Goal: Communication & Community: Answer question/provide support

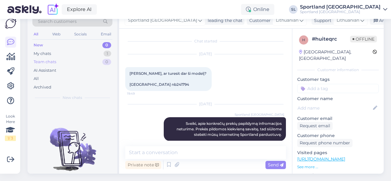
scroll to position [209, 0]
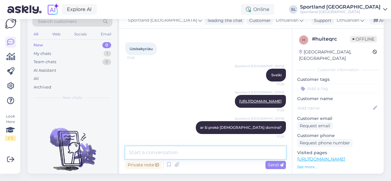
click at [171, 150] on textarea at bounding box center [205, 152] width 161 height 13
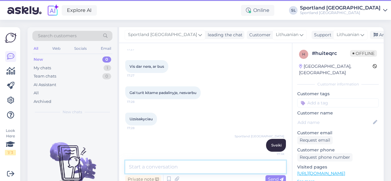
scroll to position [0, 0]
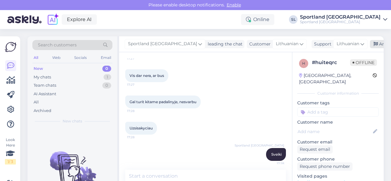
click at [373, 43] on div "Archive chat" at bounding box center [389, 44] width 39 height 8
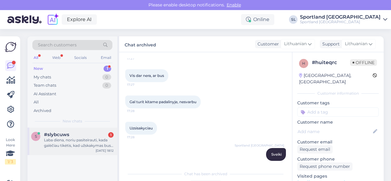
click at [66, 143] on div "Laba diena, noriu pasiteirauti, kada galėčiau tikėtis, kad užskakymas bus išsių…" at bounding box center [79, 143] width 70 height 11
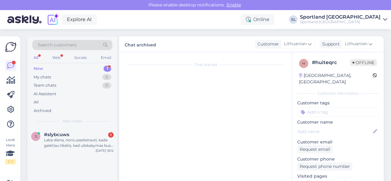
scroll to position [28, 0]
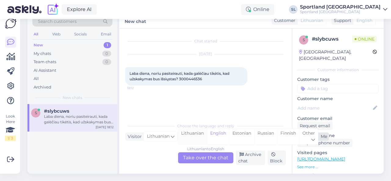
click at [190, 131] on div "Lithuanian" at bounding box center [192, 137] width 29 height 16
click at [192, 153] on div "Lithuanian to Lithuanian Take over the chat" at bounding box center [205, 158] width 55 height 11
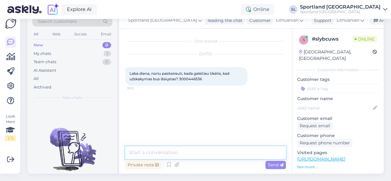
click at [188, 147] on textarea at bounding box center [205, 152] width 161 height 13
type textarea "Sveiki, dėkojame už Jūsų užklausą."
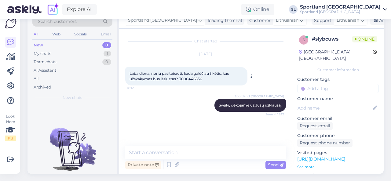
click at [194, 76] on span "Laba diena, noriu pasiteirauti, kada galėčiau tikėtis, kad užskakymas bus išsių…" at bounding box center [180, 76] width 101 height 10
copy div "3000446536 18:12"
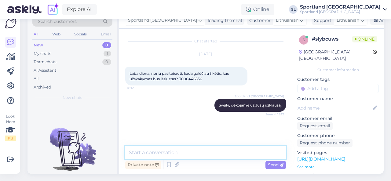
click at [202, 146] on textarea at bounding box center [205, 152] width 161 height 13
paste textarea "3000446536"
type textarea "luktelkite, tikriname sistemoje užsakymą 3000446536"
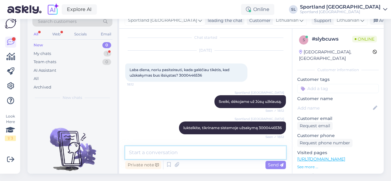
scroll to position [30, 0]
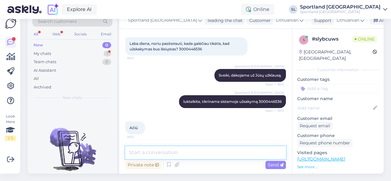
click at [187, 146] on textarea at bounding box center [205, 152] width 161 height 13
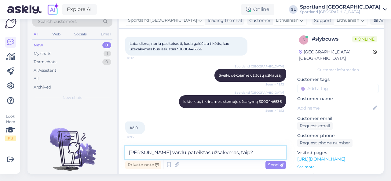
type textarea "[PERSON_NAME] vardu pateiktas užsakymas, taip?"
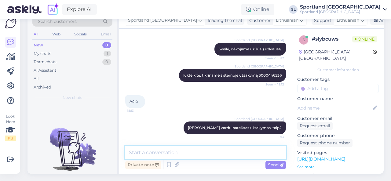
click at [178, 151] on textarea at bounding box center [205, 152] width 161 height 13
paste textarea "THE NORTH FACE GLENCLYFFE SKU: 13004703290 SPO: NF0A8A96_KX7 Avalynės dydis:42"
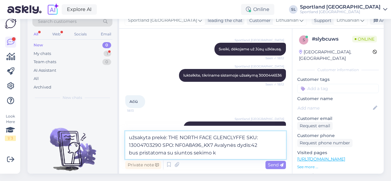
scroll to position [98, 0]
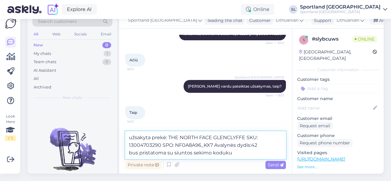
paste textarea "CC864883963EE"
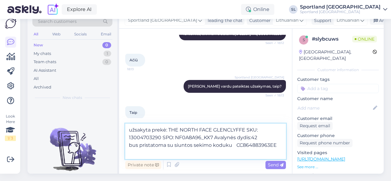
scroll to position [104, 0]
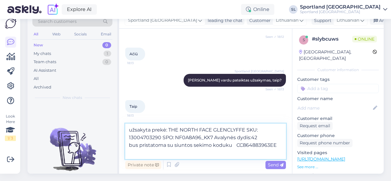
drag, startPoint x: 139, startPoint y: 142, endPoint x: 127, endPoint y: 138, distance: 12.6
click at [127, 138] on textarea "užsakyta prekė: THE NORTH FACE GLENCLYFFE SKU: 13004703290 SPO: NF0A8A96_KX7 Av…" at bounding box center [205, 141] width 161 height 35
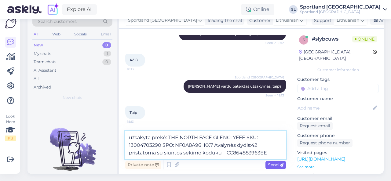
type textarea "užsakyta prekė: THE NORTH FACE GLENCLYFFE SKU: 13004703290 SPO: NF0A8A96_KX7 Av…"
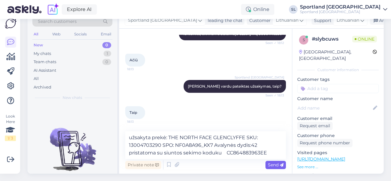
click at [274, 162] on span "Send" at bounding box center [276, 165] width 16 height 6
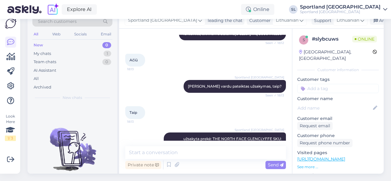
scroll to position [120, 0]
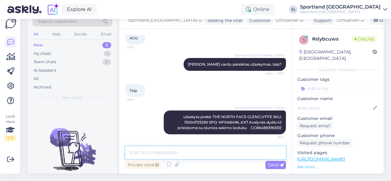
click at [244, 151] on textarea at bounding box center [205, 152] width 161 height 13
type textarea "m"
paste textarea "Siunta paruošta atsiėmimui iš paštomato [DATE] 10:04 Kauno Giraitės ŠILAS Šapok…"
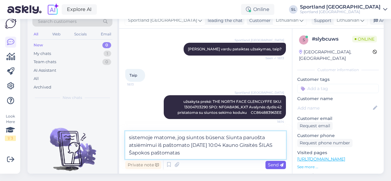
type textarea "sistemoje matome, jog siuntos būsena: Siunta paruošta atsiėmimui iš paštomato […"
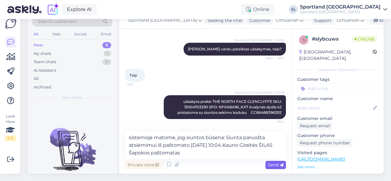
click at [276, 162] on span "Send" at bounding box center [276, 165] width 16 height 6
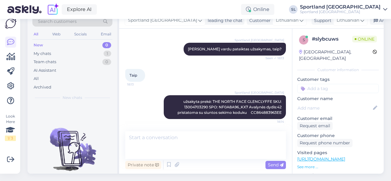
scroll to position [157, 0]
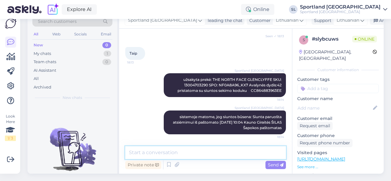
click at [234, 150] on textarea at bounding box center [205, 152] width 161 height 13
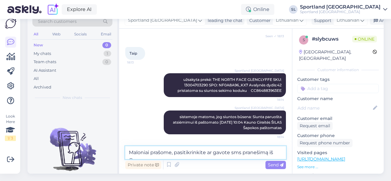
scroll to position [164, 0]
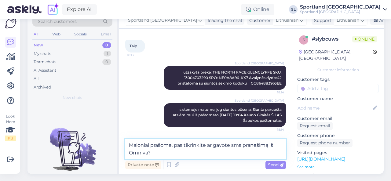
type textarea "Maloniai prašome, pasitikrinkite ar gavote sms pranešimą iš Omniva?"
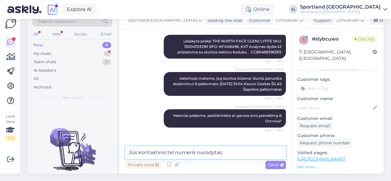
scroll to position [215, 0]
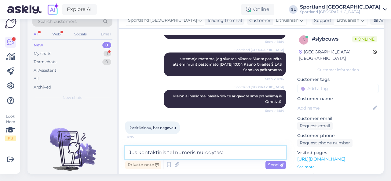
click at [224, 147] on textarea "Jūs kontaktinis tel numeris nurodytas:" at bounding box center [205, 152] width 161 height 13
paste textarea "[PHONE_NUMBER]"
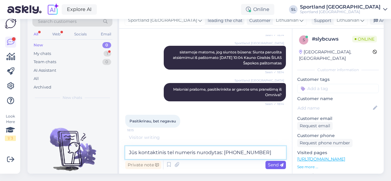
type textarea "Jūs kontaktinis tel numeris nurodytas: [PHONE_NUMBER]"
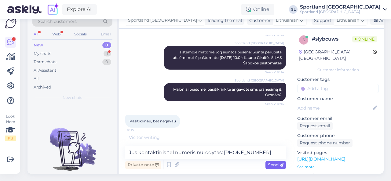
click at [269, 162] on span "Send" at bounding box center [276, 165] width 16 height 6
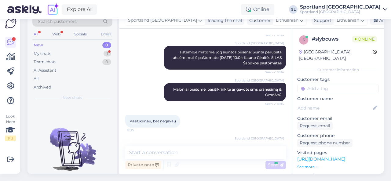
scroll to position [242, 0]
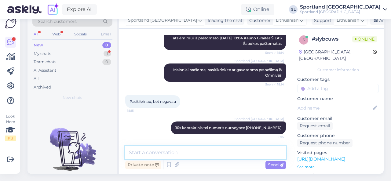
click at [247, 150] on textarea at bounding box center [205, 152] width 161 height 13
type textarea "Ar nėra sistemoje klaidos?"
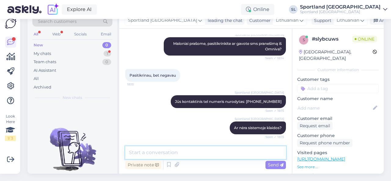
click at [244, 149] on textarea at bounding box center [205, 152] width 161 height 13
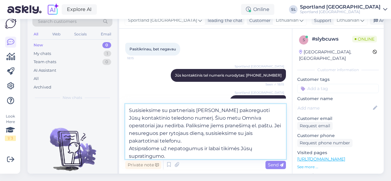
scroll to position [8, 0]
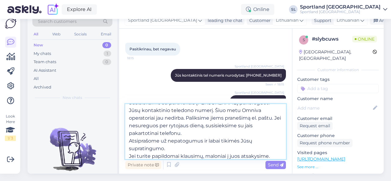
type textarea "Susisieksime su partneriais [PERSON_NAME] pakoreguoti Jūsų kontaktinio teledono…"
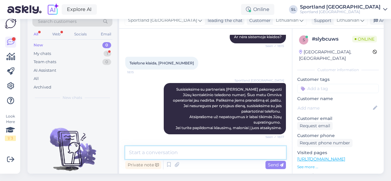
scroll to position [417, 0]
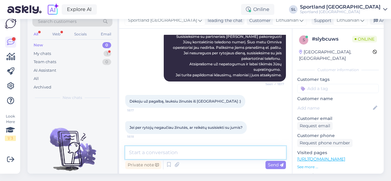
click at [183, 148] on textarea at bounding box center [205, 152] width 161 height 13
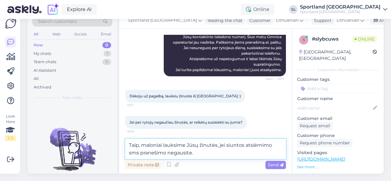
type textarea "Taip, maloniai lauksime Jūsų žinutės, jei siuntos atsiėmimo sms pranešimo negau…"
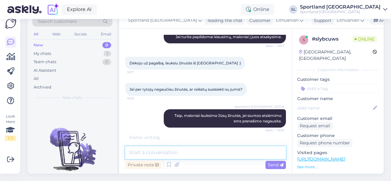
scroll to position [475, 0]
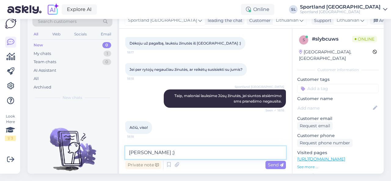
type textarea "[PERSON_NAME] ;)"
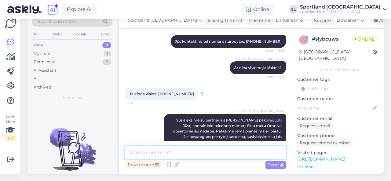
scroll to position [318, 0]
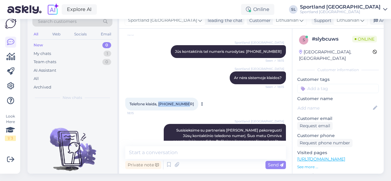
drag, startPoint x: 160, startPoint y: 98, endPoint x: 187, endPoint y: 99, distance: 27.8
click at [187, 99] on div "Telefone klaida, [PHONE_NUMBER]:15" at bounding box center [161, 104] width 73 height 13
copy span "[PHONE_NUMBER]"
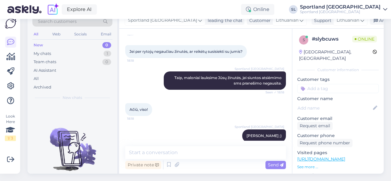
scroll to position [501, 0]
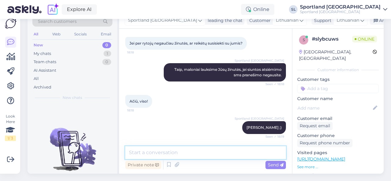
click at [202, 149] on textarea at bounding box center [205, 152] width 161 height 13
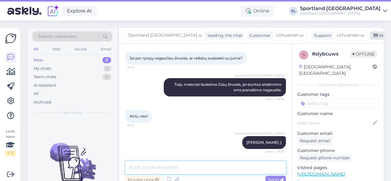
scroll to position [0, 0]
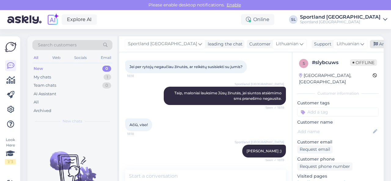
click at [370, 44] on div "Archive chat" at bounding box center [389, 44] width 39 height 8
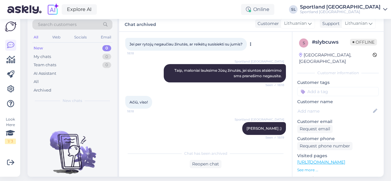
scroll to position [28, 0]
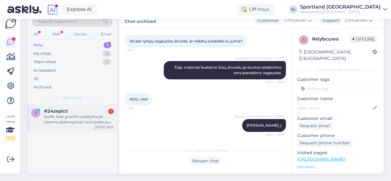
click at [72, 114] on div "Sveiki, kaip grazinti uzsakyma jei rasoma apdorojamaz nors preke jau gavau" at bounding box center [79, 119] width 70 height 11
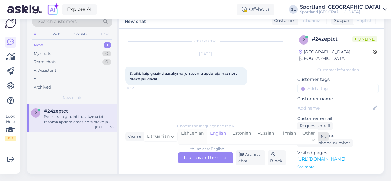
click at [194, 131] on div "Lithuanian" at bounding box center [192, 137] width 29 height 16
click at [200, 153] on div "Lithuanian to Lithuanian Take over the chat" at bounding box center [205, 158] width 55 height 11
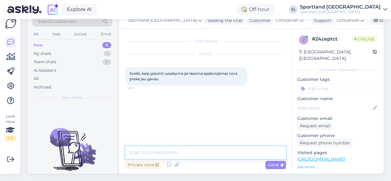
click at [200, 146] on textarea at bounding box center [205, 152] width 161 height 13
type textarea "Sveiki"
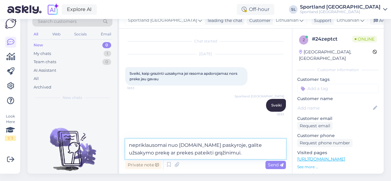
click at [198, 139] on textarea "nepriklausomai nuo [DOMAIN_NAME] paskyroje, galite užsakymo prekę ar prekes pat…" at bounding box center [205, 149] width 161 height 20
type textarea "nepriklausomai nuo statuso [DOMAIN_NAME] paskyroje, galite užsakymo prekę ar pr…"
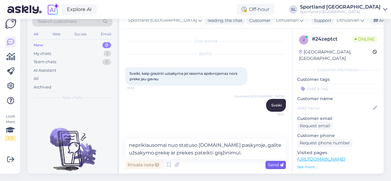
click at [275, 162] on span "Send" at bounding box center [276, 165] width 16 height 6
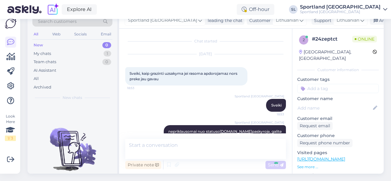
scroll to position [9, 0]
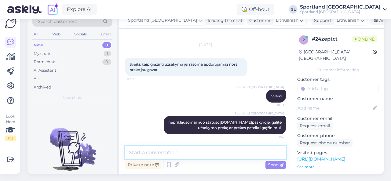
click at [244, 150] on textarea at bounding box center [205, 152] width 161 height 13
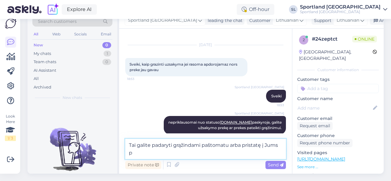
scroll to position [17, 0]
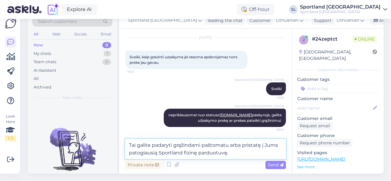
type textarea "Tai galite padaryti grąžindami paštomatu arba pristatę į Jums patogiausią Sport…"
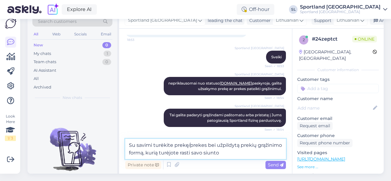
scroll to position [75, 0]
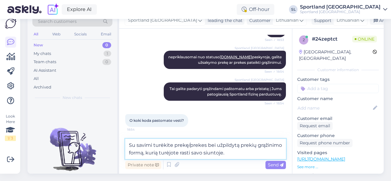
type textarea "Su savimi turėkite prekę/prekes bei užpildytą prekių grąžinimo formą, kurią tur…"
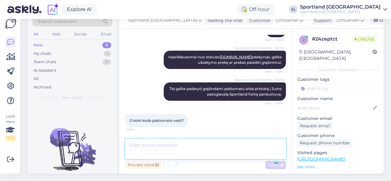
scroll to position [99, 0]
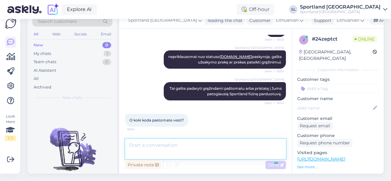
type textarea "g"
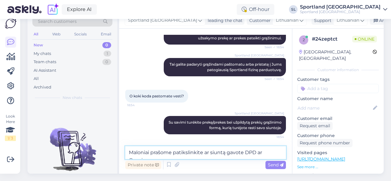
scroll to position [106, 0]
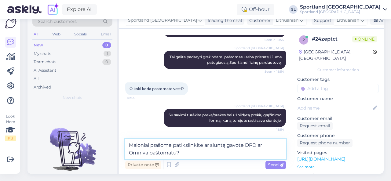
type textarea "Maloniai prašome patikslinkite ar siuntą gavote DPD ar Omniva paštomatu?"
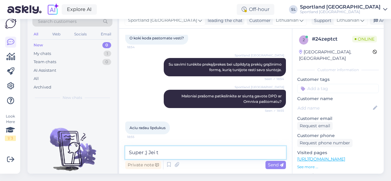
scroll to position [183, 0]
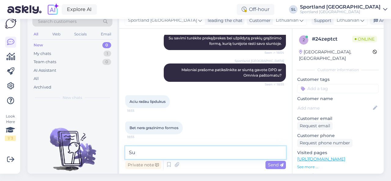
type textarea "S"
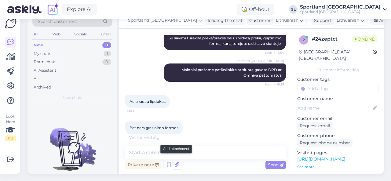
click at [179, 161] on icon at bounding box center [177, 165] width 9 height 9
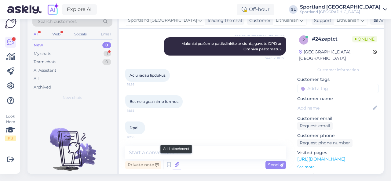
scroll to position [216, 0]
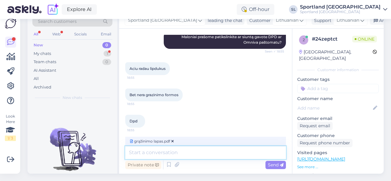
click at [225, 146] on textarea at bounding box center [205, 152] width 161 height 13
type textarea "Siunčiame Prekių grąžinimo formą."
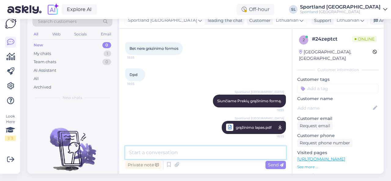
scroll to position [269, 0]
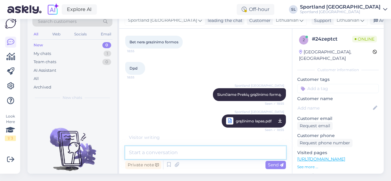
click at [180, 148] on textarea at bounding box center [205, 152] width 161 height 13
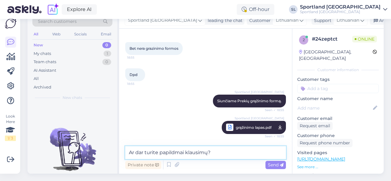
type textarea "Ar dar turite papildmai klausimų?"
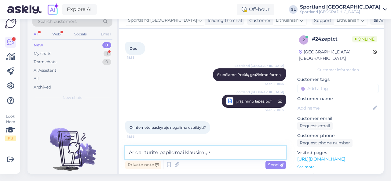
drag, startPoint x: 217, startPoint y: 149, endPoint x: 114, endPoint y: 152, distance: 102.8
click at [114, 152] on div "Search customers All Web Socials Email New 0 My chats 1 Team chats 0 AI Assista…" at bounding box center [206, 93] width 356 height 161
drag, startPoint x: 195, startPoint y: 148, endPoint x: 122, endPoint y: 146, distance: 72.8
click at [122, 146] on div "Chat started [DATE] Sveiki, kaip grazinti uzsakyma jei rasoma apdorojamaz nors …" at bounding box center [205, 101] width 173 height 145
type textarea "Internetu nieko pildyti nereikia."
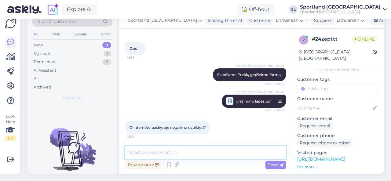
scroll to position [316, 0]
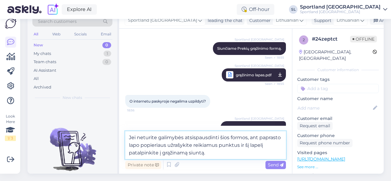
type textarea "Jei neturite galimybės atsispausdinti šios formos, ant paprasto lapo popieriaus…"
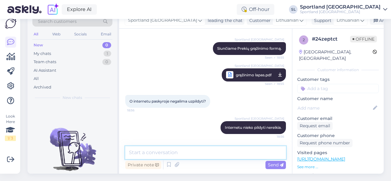
scroll to position [353, 0]
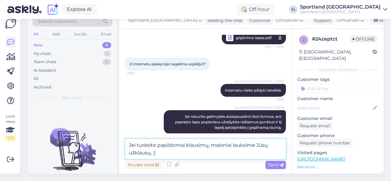
type textarea "Jei turėsite papildomai klausimų, maloniai lauksime Jūsų užklausų. ;)"
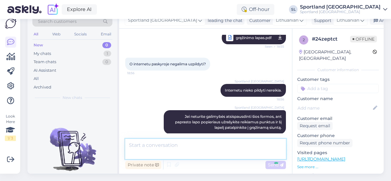
scroll to position [385, 0]
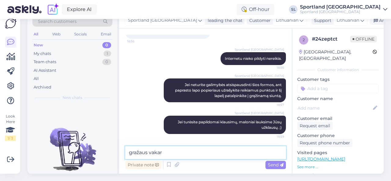
type textarea "[PERSON_NAME]"
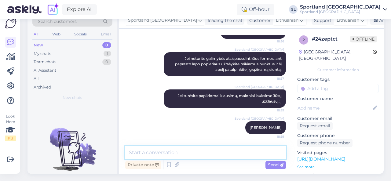
scroll to position [0, 0]
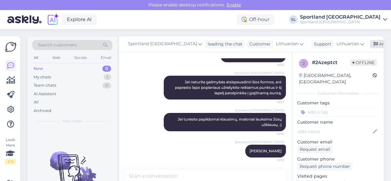
click at [370, 42] on div "Archive chat" at bounding box center [389, 44] width 39 height 8
